Goal: Check status: Check status

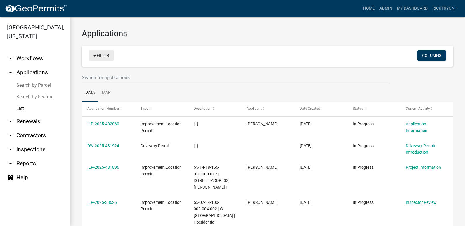
click at [102, 57] on link "+ Filter" at bounding box center [101, 55] width 25 height 11
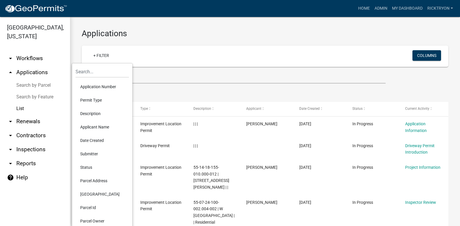
click at [90, 86] on li "Application Number" at bounding box center [102, 86] width 53 height 13
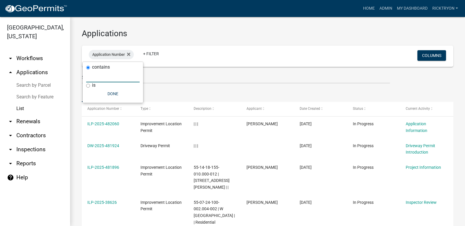
click at [92, 76] on input "text" at bounding box center [112, 76] width 53 height 12
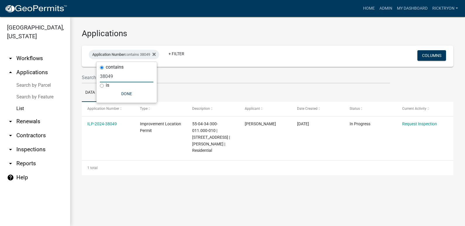
type input "38049"
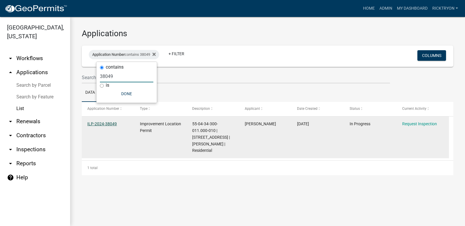
click at [102, 125] on link "ILP-2024-38049" at bounding box center [101, 123] width 29 height 5
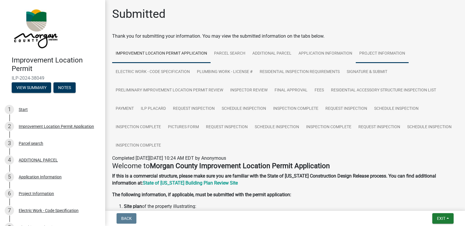
click at [370, 52] on link "Project Information" at bounding box center [381, 53] width 53 height 19
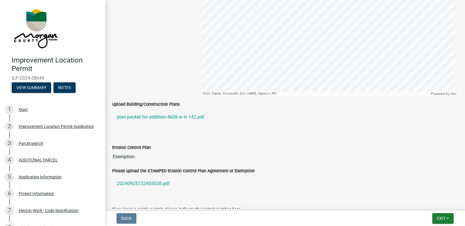
scroll to position [992, 0]
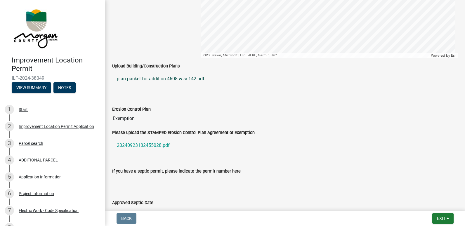
click at [146, 78] on link "plan packet for addition 4608 w sr 142.pdf" at bounding box center [284, 79] width 345 height 14
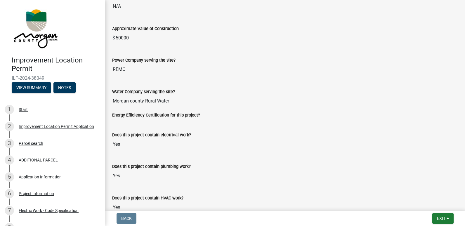
scroll to position [584, 0]
